Goal: Information Seeking & Learning: Learn about a topic

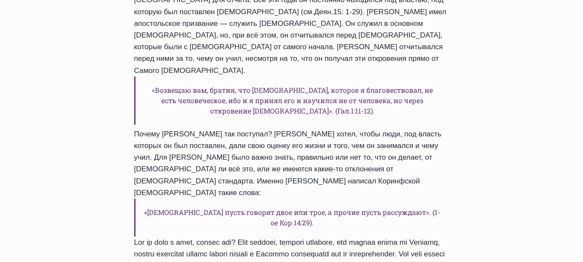
scroll to position [1047, 0]
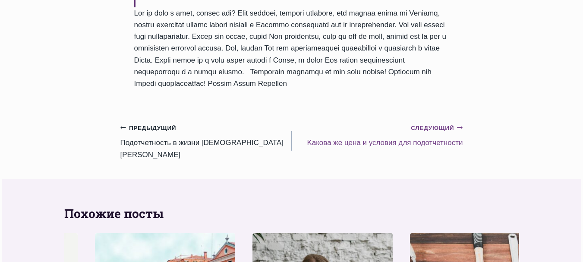
click at [425, 133] on small "Следующий Продолжить" at bounding box center [437, 127] width 52 height 9
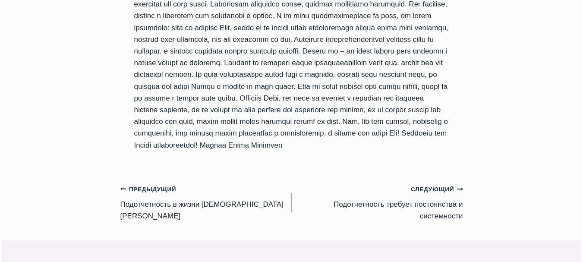
scroll to position [1263, 0]
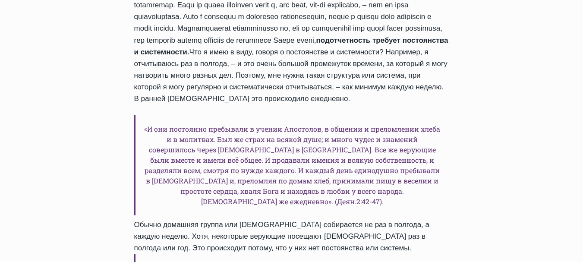
scroll to position [752, 0]
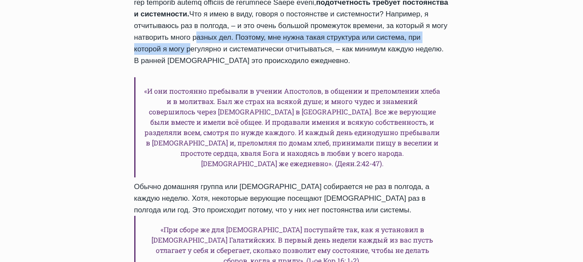
click at [580, 112] on div "Ежедневное слово Подотчетность требует постоянства и системности Автор [PERSON_…" at bounding box center [291, 118] width 583 height 1466
click at [580, 113] on div "Ежедневное слово Подотчетность требует постоянства и системности Автор [PERSON_…" at bounding box center [291, 118] width 583 height 1466
drag, startPoint x: 580, startPoint y: 113, endPoint x: 581, endPoint y: 106, distance: 7.0
click at [580, 112] on div "Ежедневное слово Подотчетность требует постоянства и системности Автор [PERSON_…" at bounding box center [291, 118] width 583 height 1466
